Goal: Information Seeking & Learning: Check status

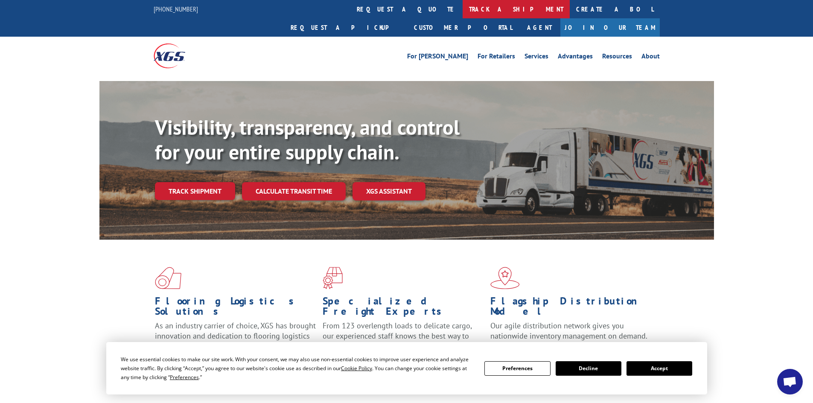
click at [463, 12] on link "track a shipment" at bounding box center [516, 9] width 107 height 18
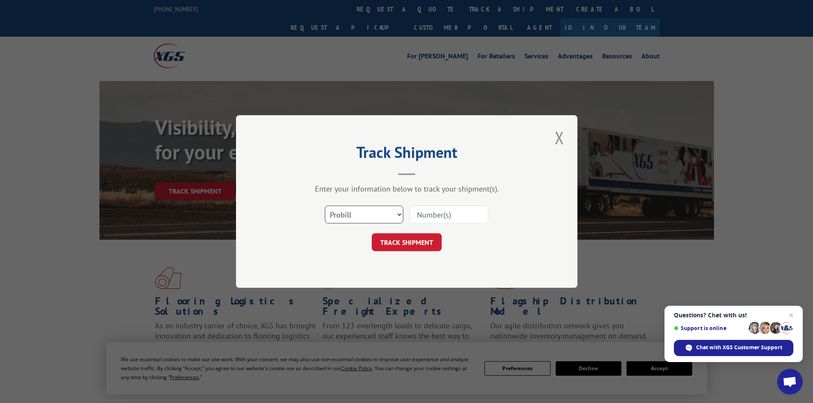
click at [343, 212] on select "Select category... Probill BOL PO" at bounding box center [364, 215] width 79 height 18
select select "po"
click at [325, 206] on select "Select category... Probill BOL PO" at bounding box center [364, 215] width 79 height 18
click at [425, 217] on input at bounding box center [449, 215] width 79 height 18
paste input "48543902"
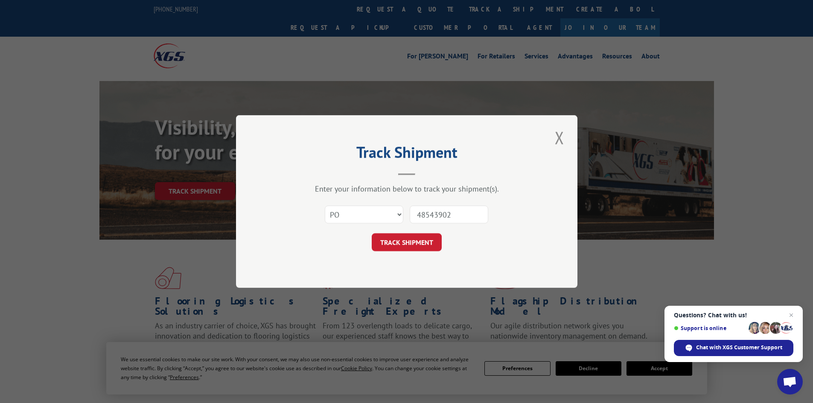
type input "48543902"
click at [372, 233] on button "TRACK SHIPMENT" at bounding box center [407, 242] width 70 height 18
